Goal: Navigation & Orientation: Find specific page/section

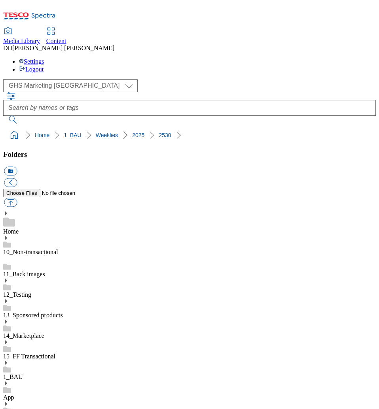
select select "flare-ghs-mktg"
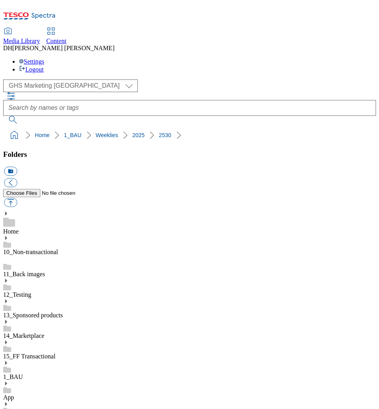
scroll to position [272, 0]
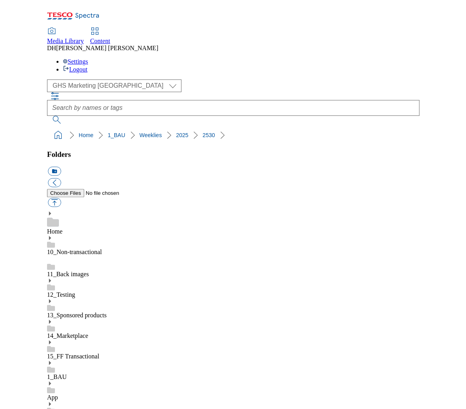
scroll to position [166, 0]
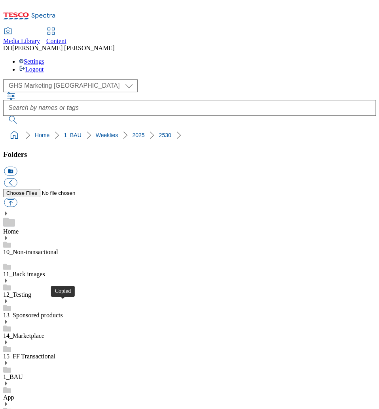
click at [158, 132] on link "2530" at bounding box center [164, 135] width 12 height 6
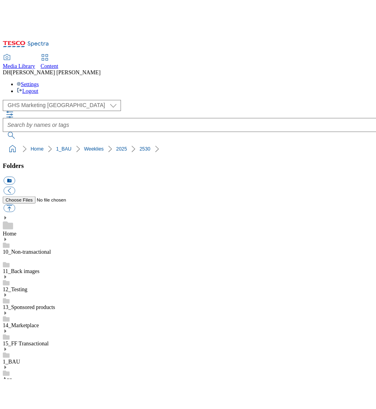
scroll to position [656, 0]
